Goal: Obtain resource: Download file/media

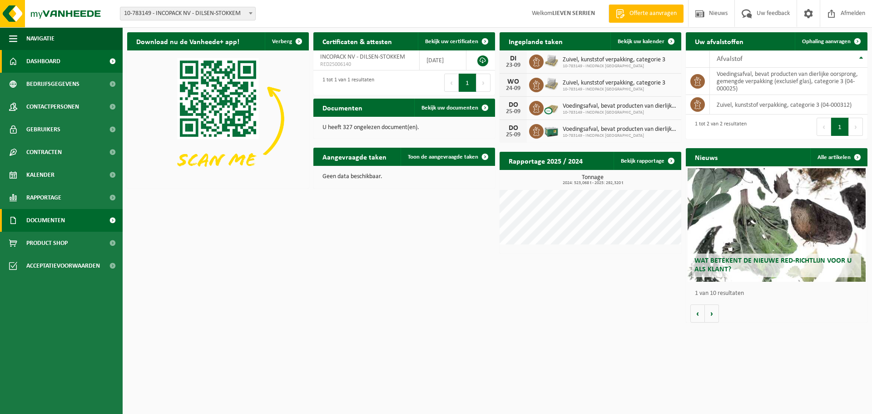
click at [71, 216] on link "Documenten" at bounding box center [61, 220] width 123 height 23
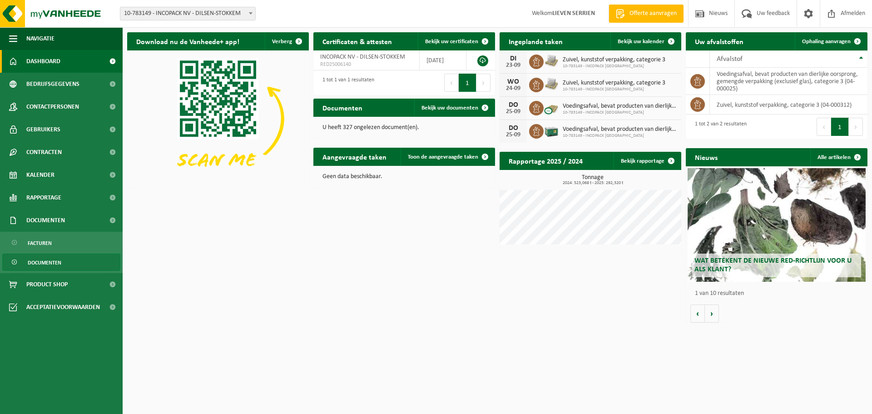
click at [54, 266] on span "Documenten" at bounding box center [45, 262] width 34 height 17
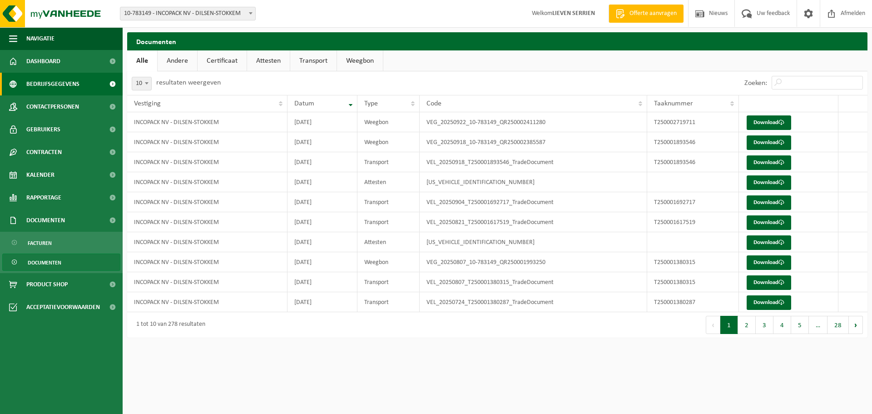
click at [58, 85] on span "Bedrijfsgegevens" at bounding box center [52, 84] width 53 height 23
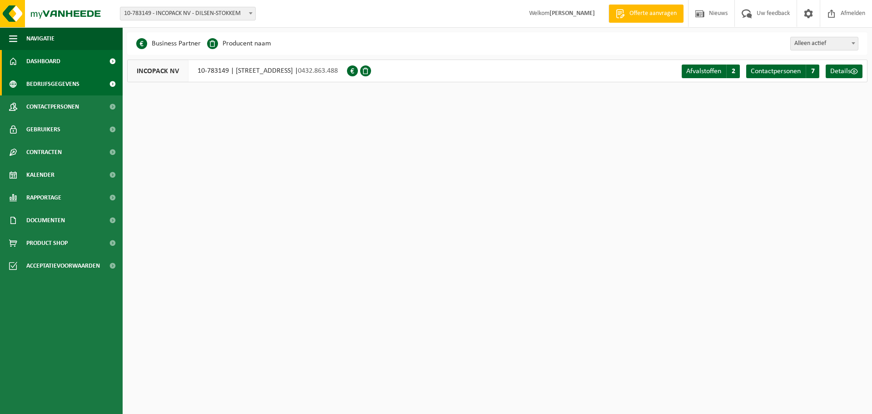
click at [48, 57] on span "Dashboard" at bounding box center [43, 61] width 34 height 23
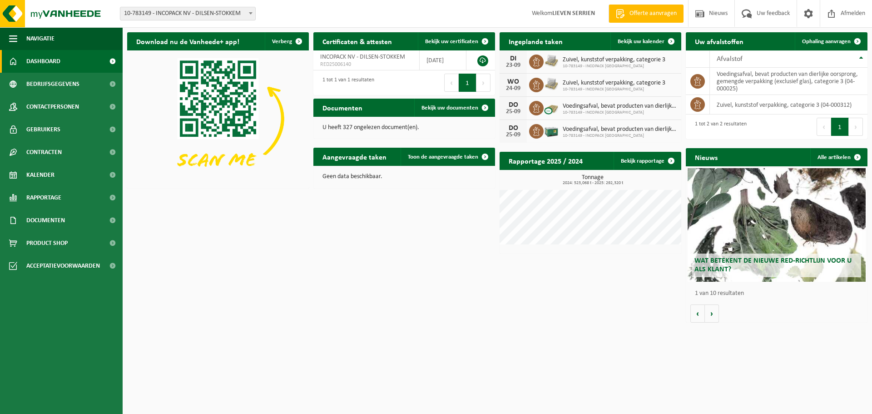
click at [54, 105] on span "Contactpersonen" at bounding box center [52, 106] width 53 height 23
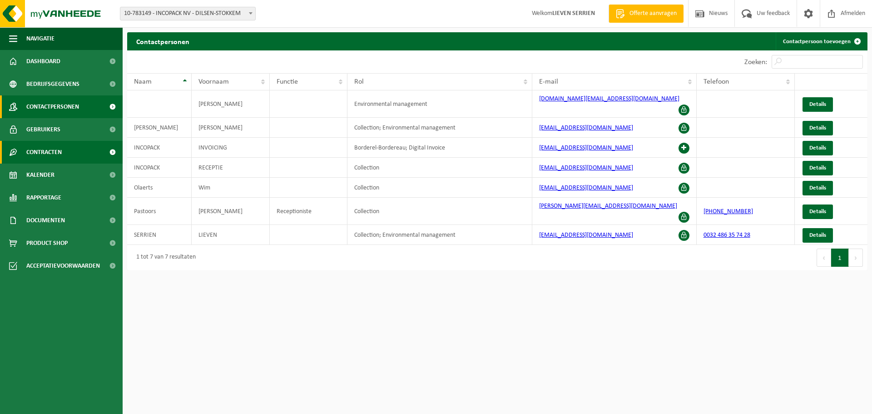
click at [56, 154] on span "Contracten" at bounding box center [43, 152] width 35 height 23
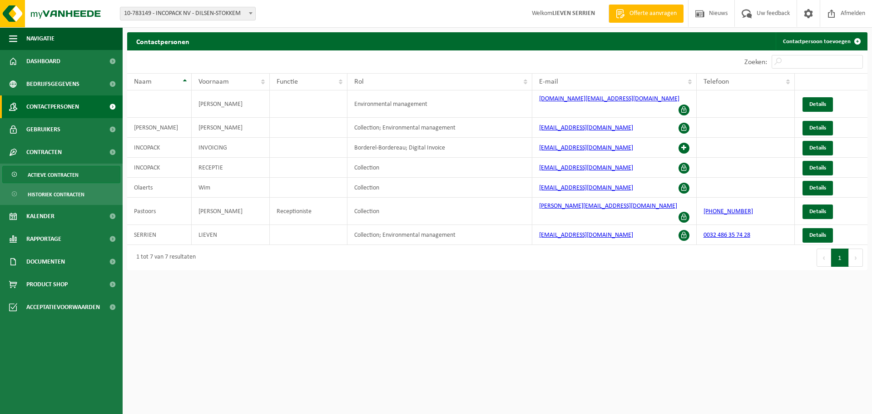
click at [65, 176] on span "Actieve contracten" at bounding box center [53, 174] width 51 height 17
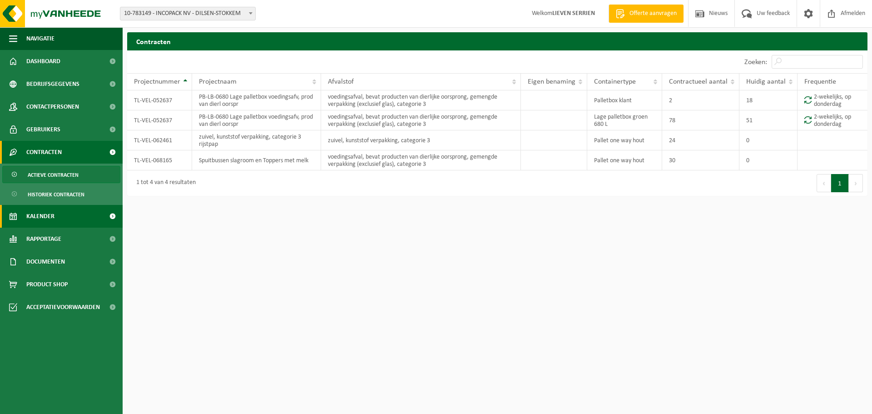
click at [68, 218] on link "Kalender" at bounding box center [61, 216] width 123 height 23
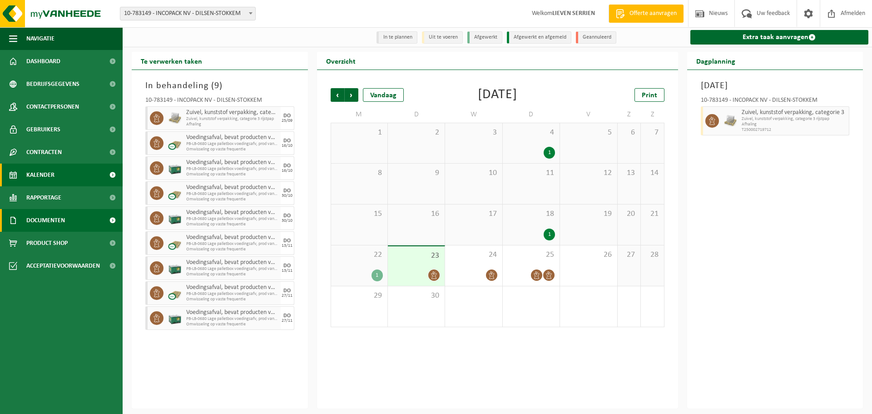
click at [65, 221] on span "Documenten" at bounding box center [45, 220] width 39 height 23
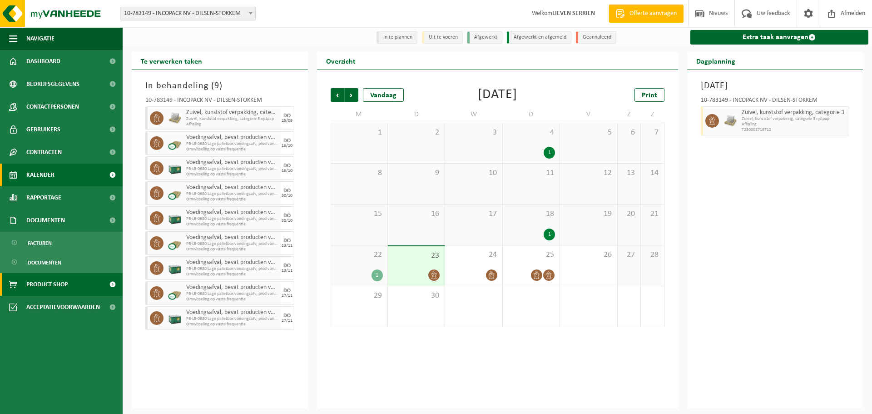
click at [64, 283] on span "Product Shop" at bounding box center [46, 284] width 41 height 23
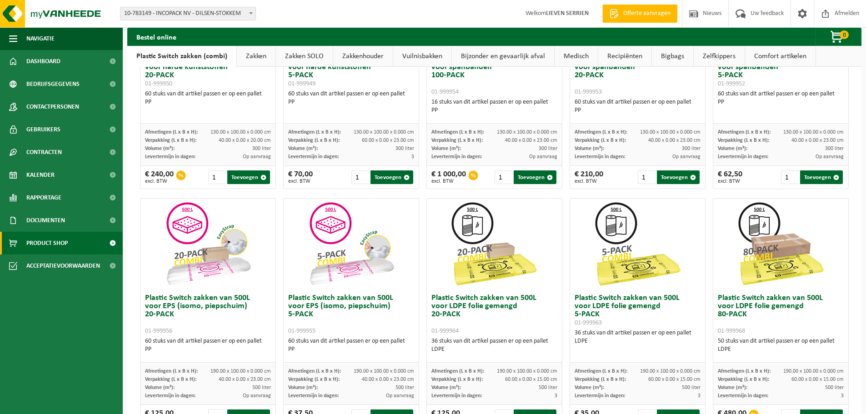
scroll to position [182, 0]
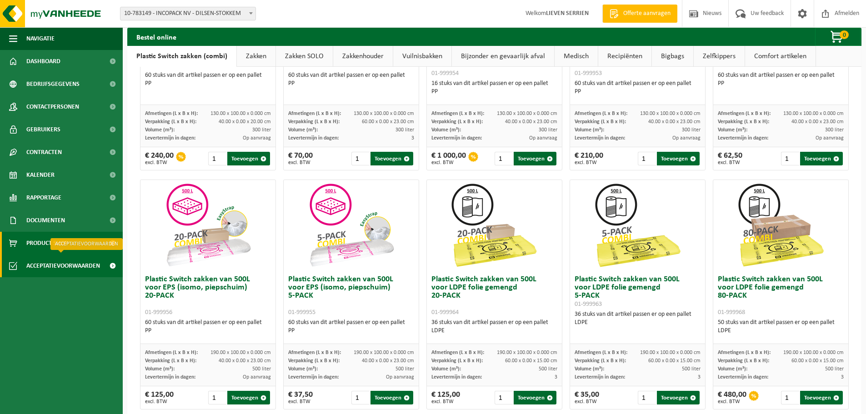
click at [84, 267] on span "Acceptatievoorwaarden" at bounding box center [63, 265] width 74 height 23
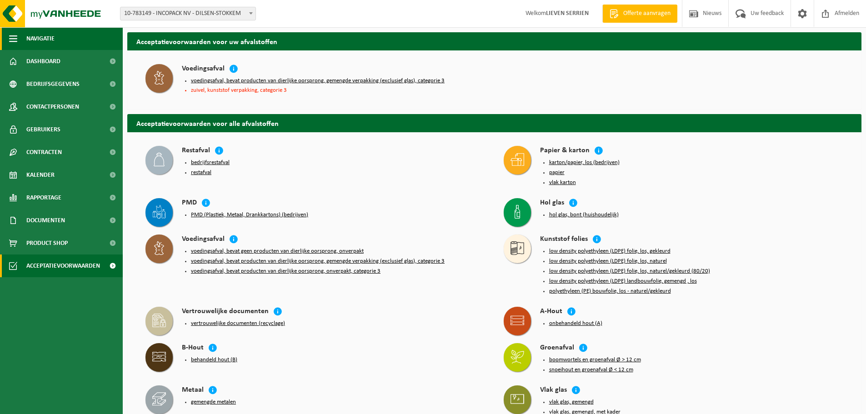
click at [15, 35] on span "button" at bounding box center [13, 38] width 8 height 23
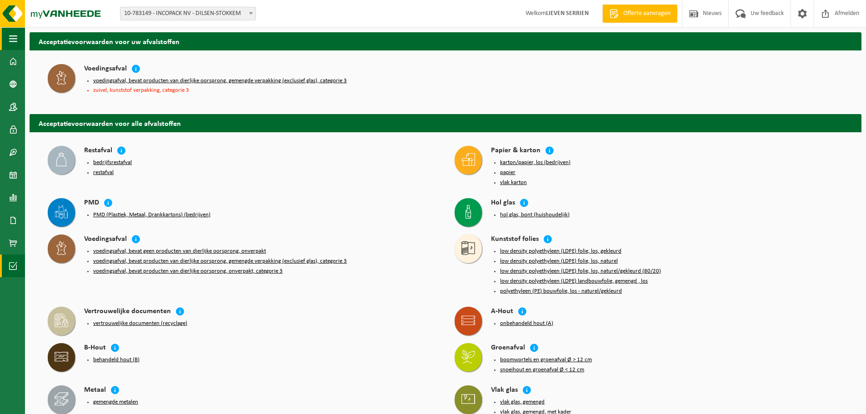
click at [15, 35] on span "button" at bounding box center [13, 38] width 8 height 23
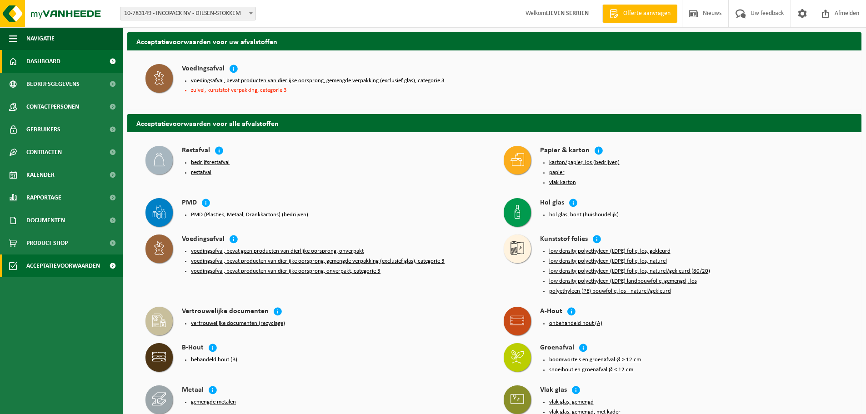
click at [40, 56] on span "Dashboard" at bounding box center [43, 61] width 34 height 23
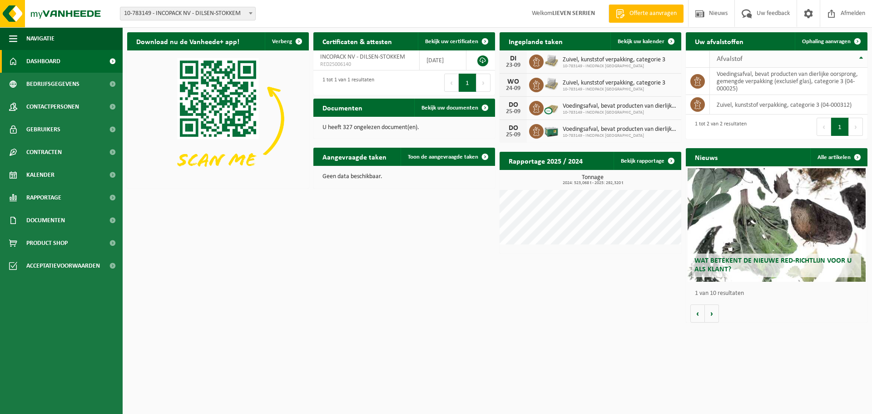
click at [735, 61] on span "Afvalstof" at bounding box center [730, 58] width 26 height 7
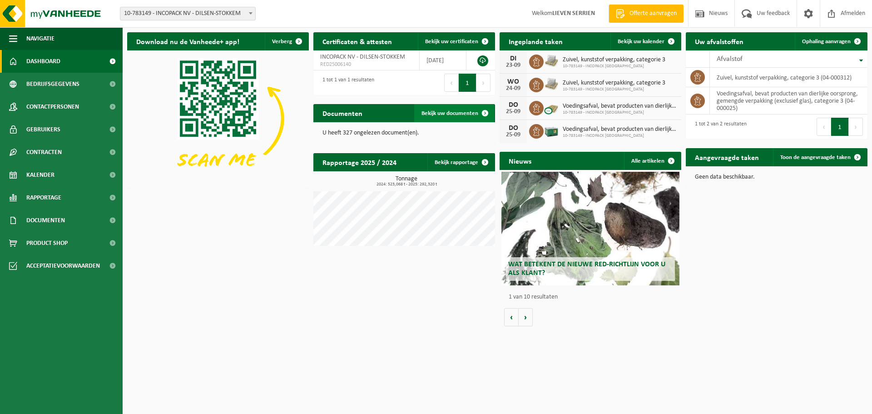
click at [443, 112] on span "Bekijk uw documenten" at bounding box center [450, 113] width 57 height 6
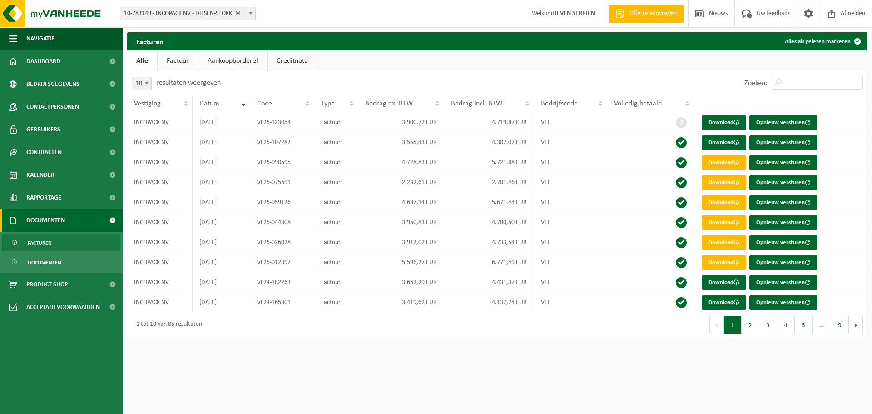
click at [179, 62] on link "Factuur" at bounding box center [178, 60] width 40 height 21
click at [220, 60] on link "Aankoopborderel" at bounding box center [233, 60] width 69 height 21
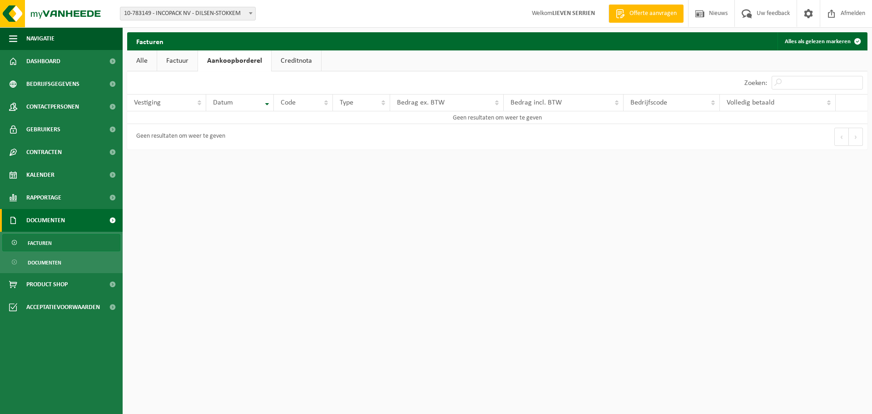
click at [291, 60] on link "Creditnota" at bounding box center [297, 60] width 50 height 21
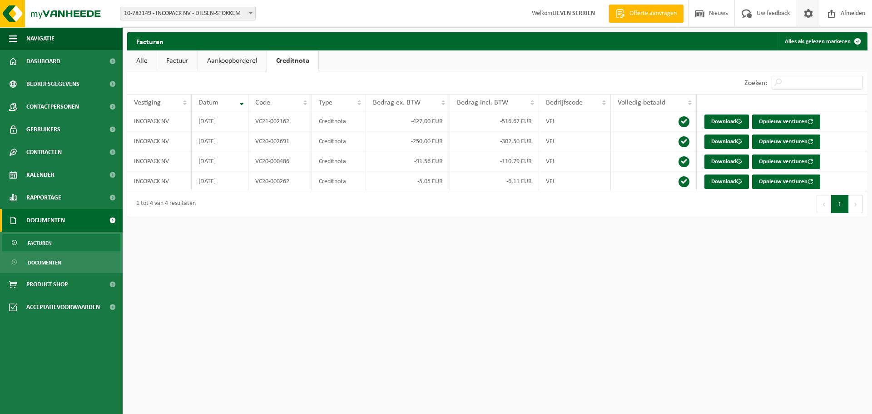
click at [807, 14] on span at bounding box center [809, 13] width 14 height 27
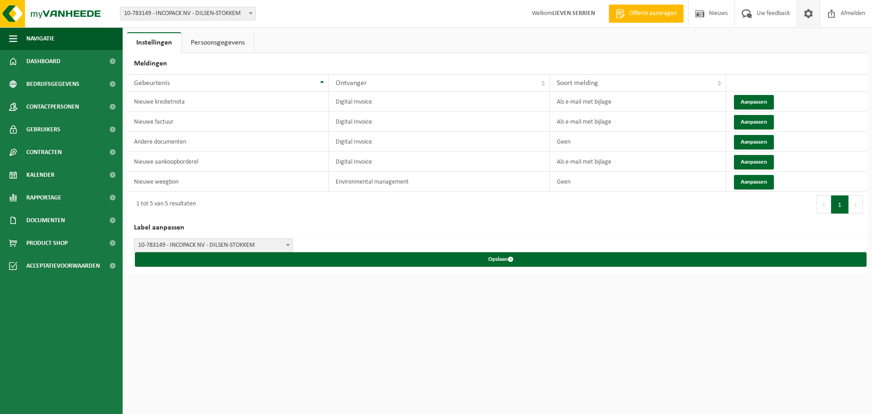
click at [199, 41] on link "Persoonsgegevens" at bounding box center [218, 42] width 72 height 21
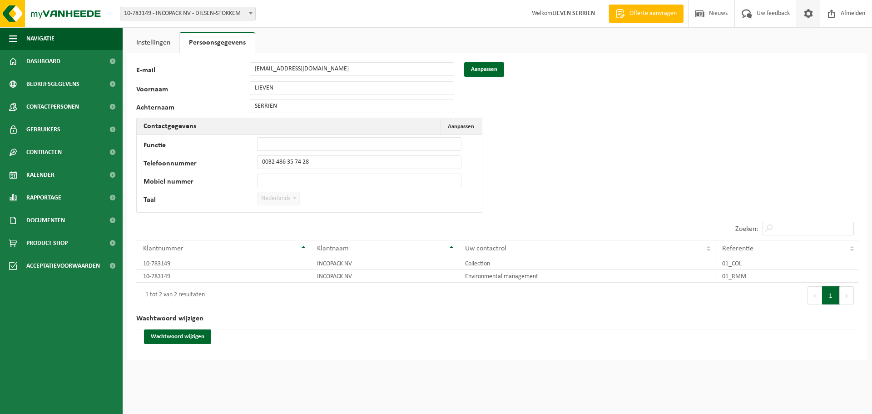
click at [809, 13] on span at bounding box center [809, 13] width 14 height 27
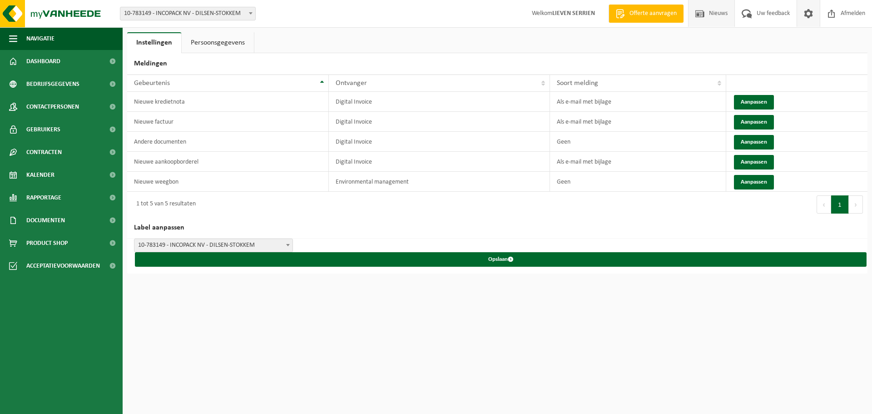
click at [703, 18] on span at bounding box center [700, 13] width 14 height 27
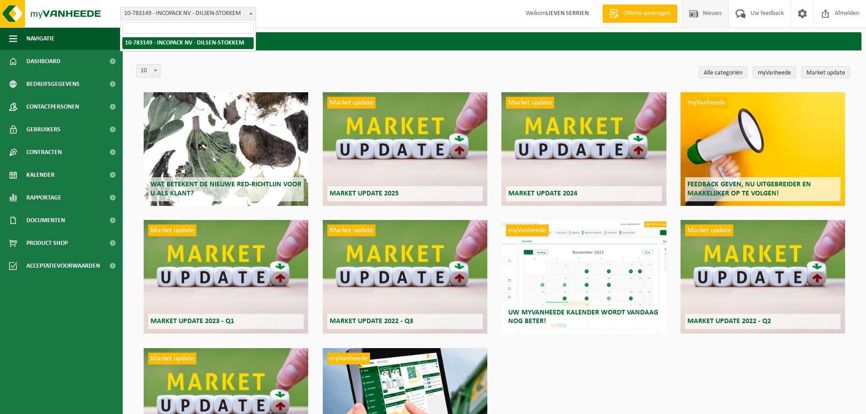
click at [212, 14] on span "10-783149 - INCOPACK NV - DILSEN-STOKKEM" at bounding box center [187, 13] width 135 height 13
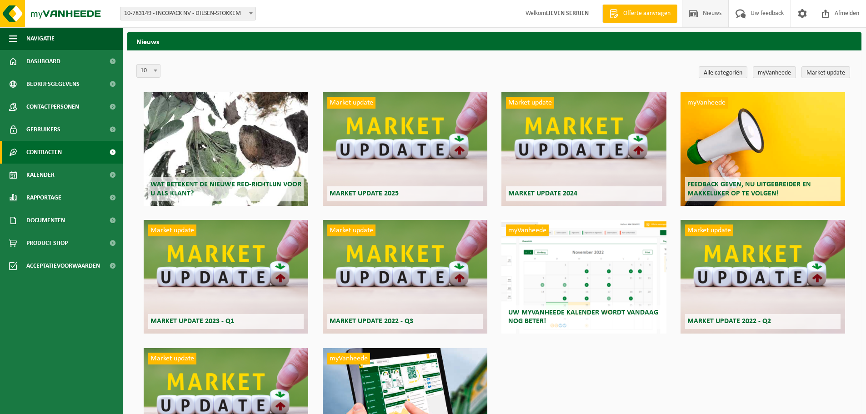
click at [60, 152] on span "Contracten" at bounding box center [43, 152] width 35 height 23
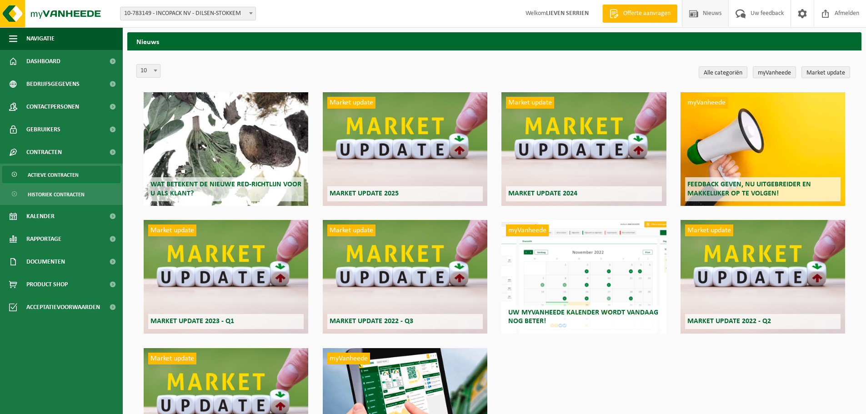
click at [66, 174] on span "Actieve contracten" at bounding box center [53, 174] width 51 height 17
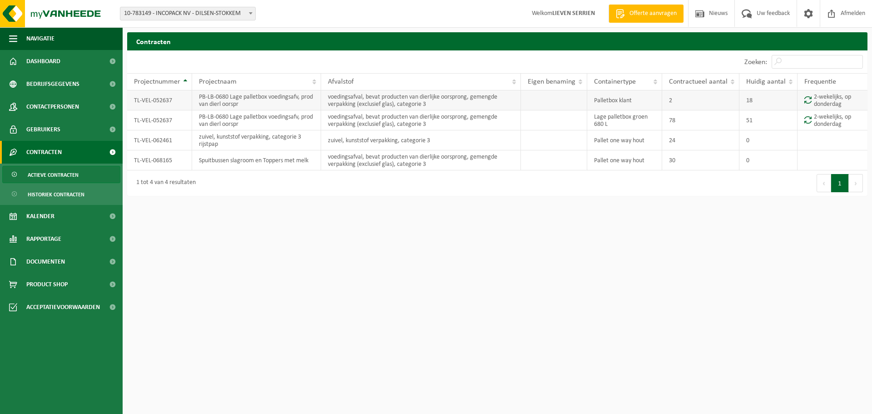
click at [163, 100] on td "TL-VEL-052637" at bounding box center [159, 100] width 65 height 20
click at [426, 93] on td "voedingsafval, bevat producten van dierlijke oorsprong, gemengde verpakking (ex…" at bounding box center [421, 100] width 200 height 20
click at [162, 83] on span "Projectnummer" at bounding box center [157, 81] width 46 height 7
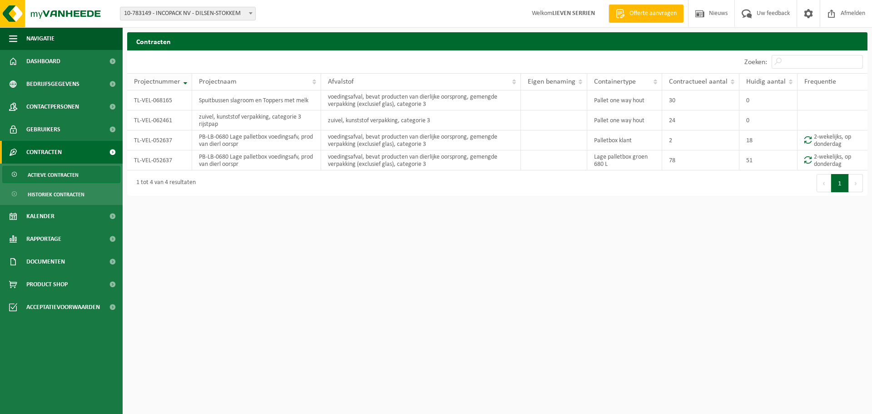
click at [162, 83] on span "Projectnummer" at bounding box center [157, 81] width 46 height 7
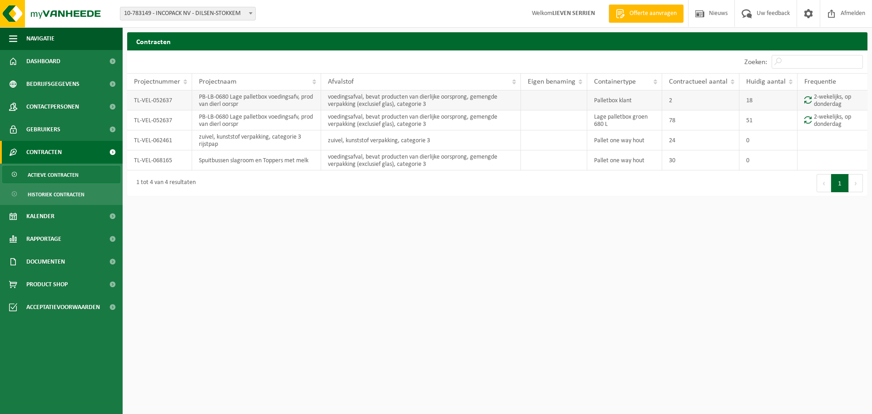
click at [556, 91] on td at bounding box center [554, 100] width 66 height 20
click at [846, 105] on td "2-wekelijks, op donderdag" at bounding box center [833, 100] width 70 height 20
click at [840, 102] on td "2-wekelijks, op donderdag" at bounding box center [833, 100] width 70 height 20
click at [150, 100] on td "TL-VEL-052637" at bounding box center [159, 100] width 65 height 20
click at [71, 198] on span "Historiek contracten" at bounding box center [56, 194] width 57 height 17
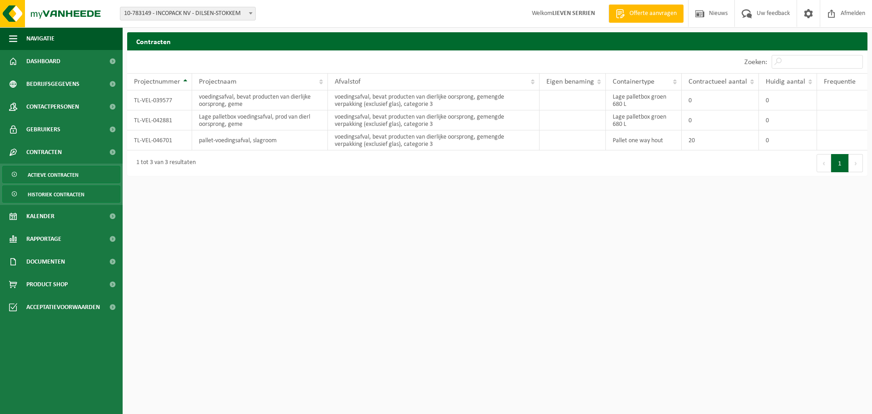
click at [69, 179] on span "Actieve contracten" at bounding box center [53, 174] width 51 height 17
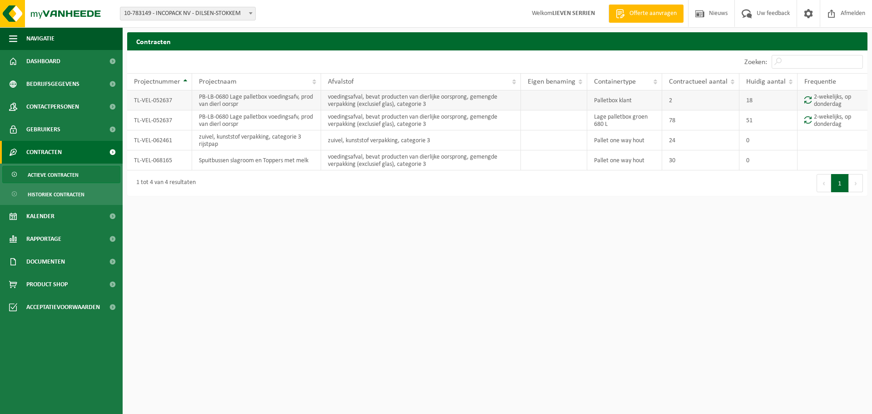
click at [178, 95] on td "TL-VEL-052637" at bounding box center [159, 100] width 65 height 20
drag, startPoint x: 264, startPoint y: 102, endPoint x: 393, endPoint y: 105, distance: 129.1
click at [263, 102] on td "PB-LB-0680 Lage palletbox voedingsafv, prod van dierl oorspr" at bounding box center [256, 100] width 129 height 20
click at [413, 103] on td "voedingsafval, bevat producten van dierlijke oorsprong, gemengde verpakking (ex…" at bounding box center [421, 100] width 200 height 20
click at [590, 99] on td "Palletbox klant" at bounding box center [625, 100] width 75 height 20
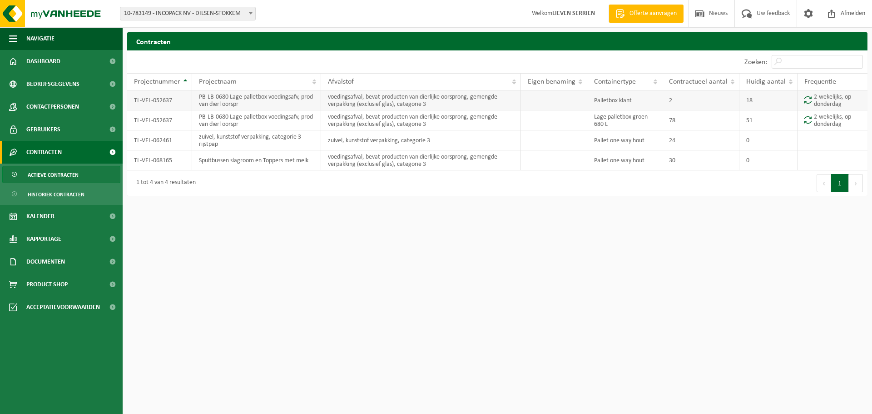
drag, startPoint x: 657, startPoint y: 102, endPoint x: 707, endPoint y: 108, distance: 49.9
click at [678, 106] on tr "TL-VEL-052637 PB-LB-0680 Lage palletbox voedingsafv, prod van dierl oorspr voed…" at bounding box center [497, 100] width 741 height 20
click at [748, 108] on td "18" at bounding box center [769, 100] width 58 height 20
click at [836, 106] on td "2-wekelijks, op donderdag" at bounding box center [833, 100] width 70 height 20
click at [827, 101] on td "2-wekelijks, op donderdag" at bounding box center [833, 100] width 70 height 20
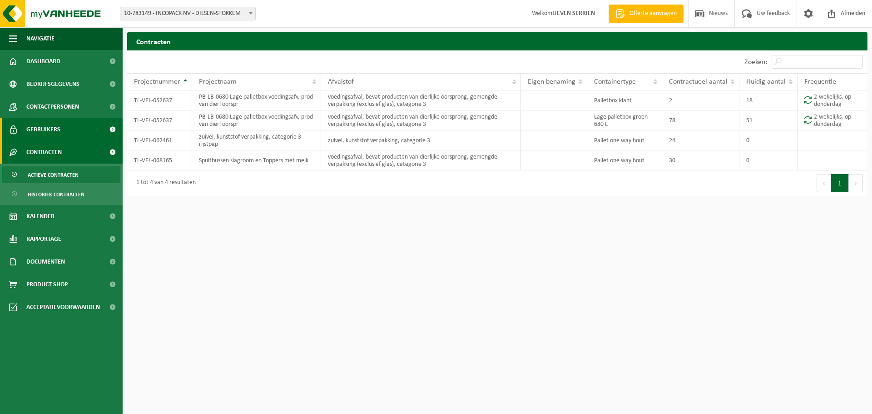
click at [32, 129] on span "Gebruikers" at bounding box center [43, 129] width 34 height 23
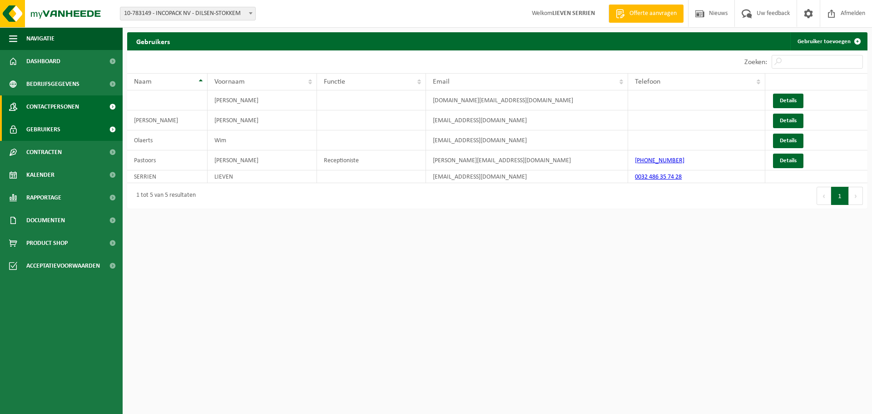
click at [45, 103] on span "Contactpersonen" at bounding box center [52, 106] width 53 height 23
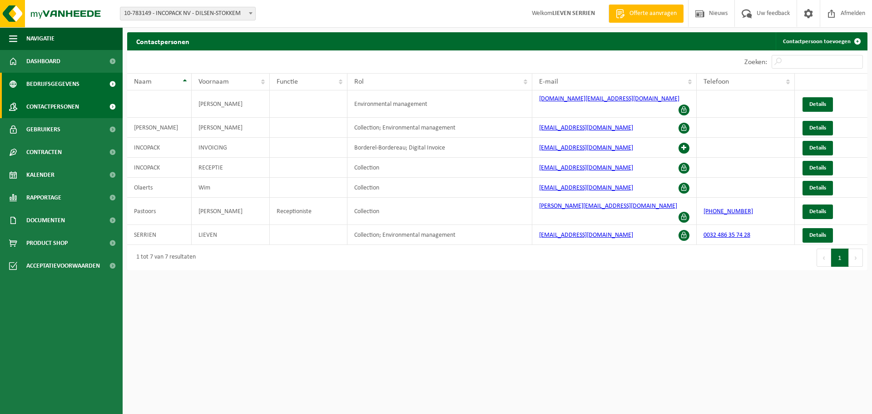
click at [49, 84] on span "Bedrijfsgegevens" at bounding box center [52, 84] width 53 height 23
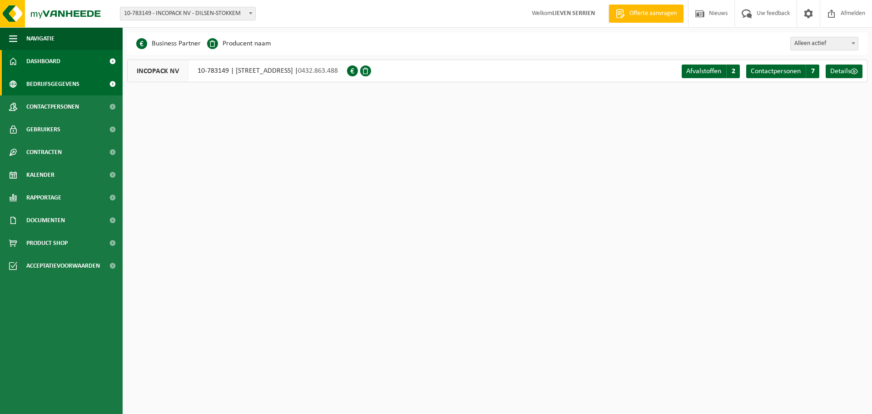
click at [56, 67] on span "Dashboard" at bounding box center [43, 61] width 34 height 23
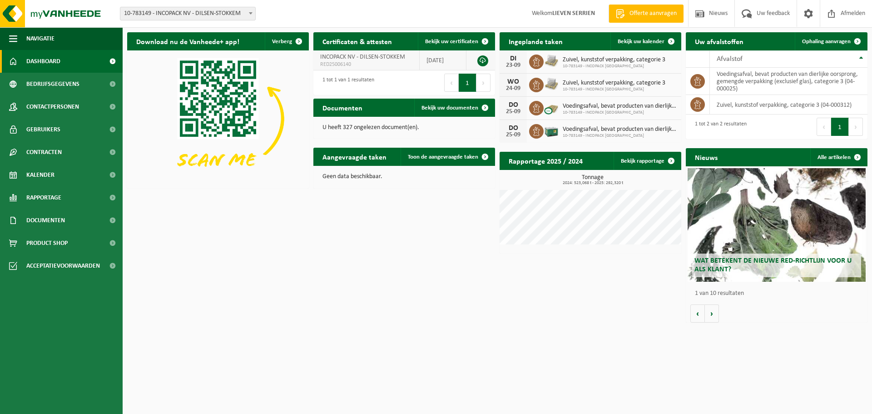
click at [484, 61] on link at bounding box center [483, 60] width 11 height 11
click at [466, 41] on span "Bekijk uw certificaten" at bounding box center [451, 42] width 53 height 6
click at [481, 61] on link at bounding box center [483, 60] width 11 height 11
